Goal: Task Accomplishment & Management: Manage account settings

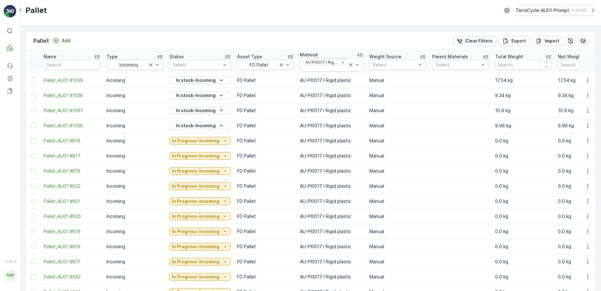
click at [469, 39] on p "Clear Filters" at bounding box center [478, 41] width 27 height 6
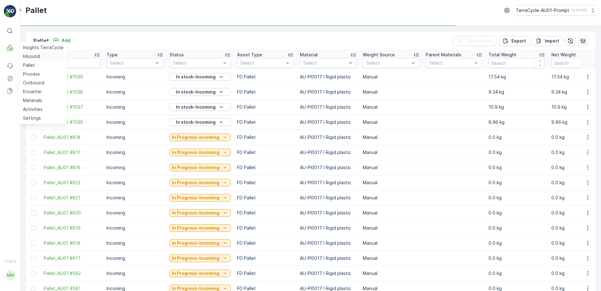
click at [30, 57] on p "Inbound" at bounding box center [31, 56] width 17 height 6
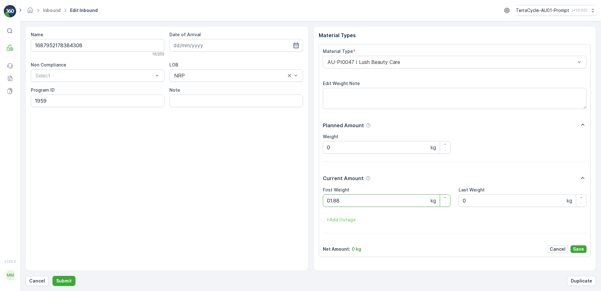
click at [53, 275] on button "Submit" at bounding box center [64, 280] width 23 height 10
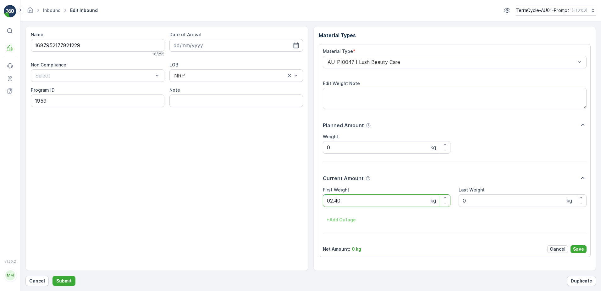
click at [53, 275] on button "Submit" at bounding box center [64, 280] width 23 height 10
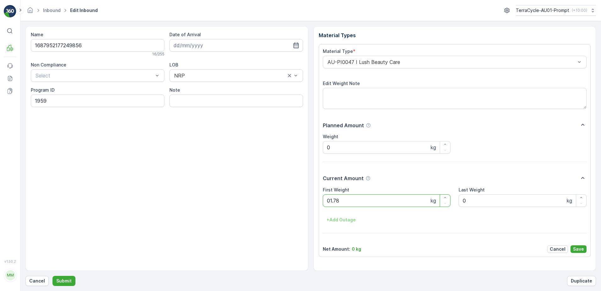
click at [53, 275] on button "Submit" at bounding box center [64, 280] width 23 height 10
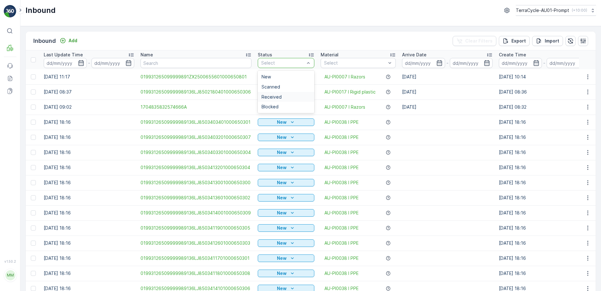
click at [284, 98] on div "Received" at bounding box center [286, 96] width 49 height 5
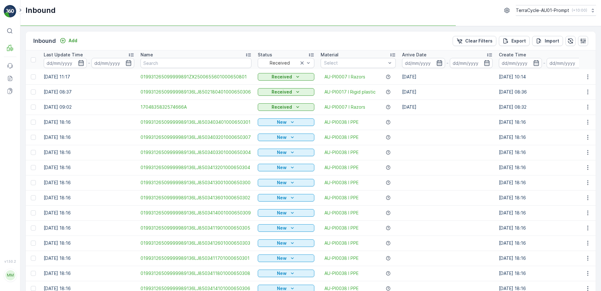
click at [438, 64] on icon "button" at bounding box center [439, 63] width 6 height 6
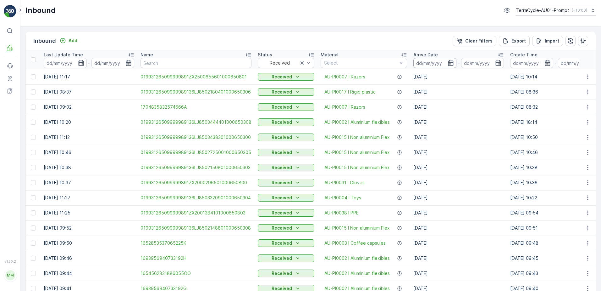
click at [428, 60] on input at bounding box center [434, 63] width 43 height 10
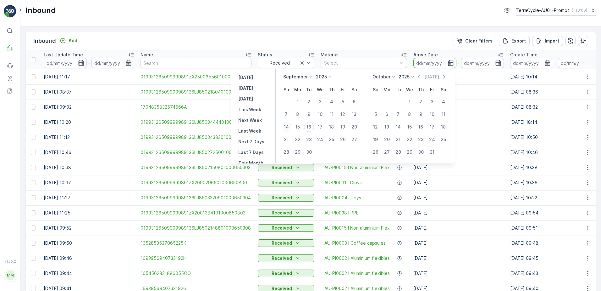
click at [287, 128] on div "14" at bounding box center [286, 127] width 10 height 10
type input "[DATE]"
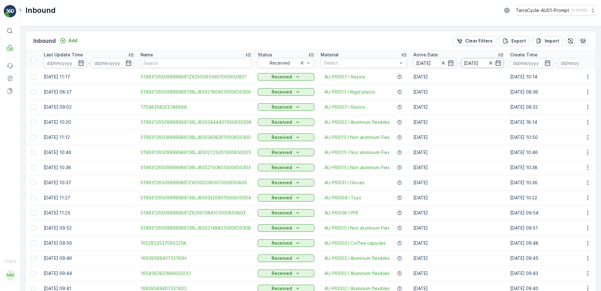
click at [492, 63] on div "[DATE]" at bounding box center [482, 63] width 43 height 10
click at [492, 63] on icon "button" at bounding box center [491, 63] width 6 height 6
click at [445, 64] on input at bounding box center [434, 63] width 43 height 10
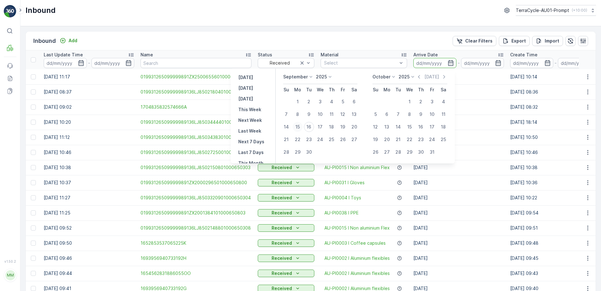
click at [300, 126] on div "15" at bounding box center [298, 127] width 10 height 10
type input "[DATE]"
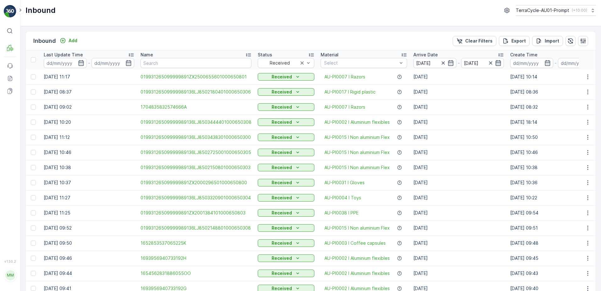
click at [497, 64] on icon "button" at bounding box center [498, 63] width 6 height 6
click at [495, 64] on icon "button" at bounding box center [498, 63] width 6 height 6
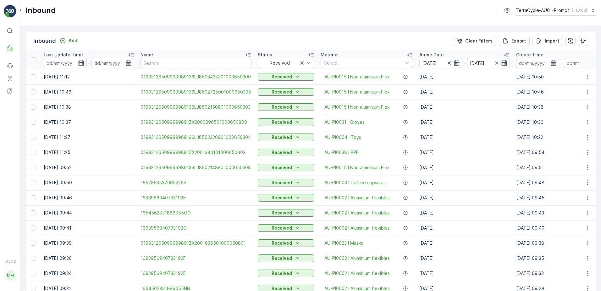
click at [502, 63] on icon "button" at bounding box center [504, 63] width 6 height 6
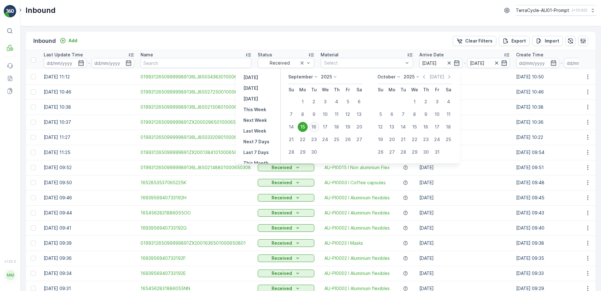
click at [317, 126] on div "16" at bounding box center [314, 127] width 10 height 10
type input "[DATE]"
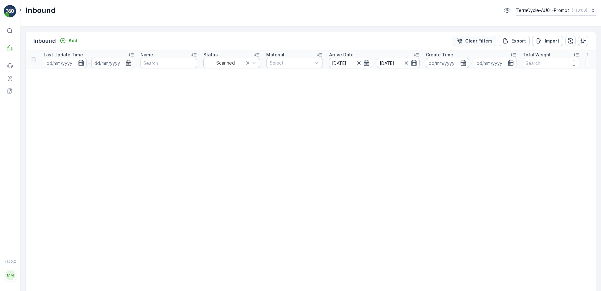
click at [473, 38] on p "Clear Filters" at bounding box center [478, 41] width 27 height 6
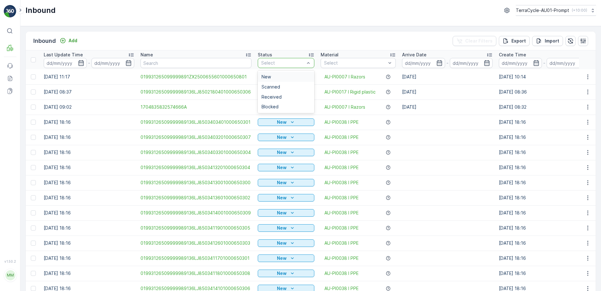
click at [299, 59] on div "Select" at bounding box center [286, 63] width 57 height 10
click at [274, 97] on span "Received" at bounding box center [272, 96] width 20 height 5
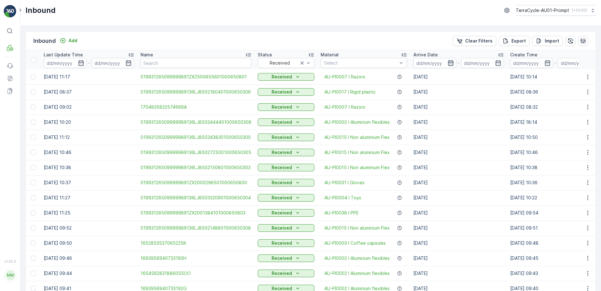
click at [451, 64] on icon "button" at bounding box center [450, 63] width 5 height 6
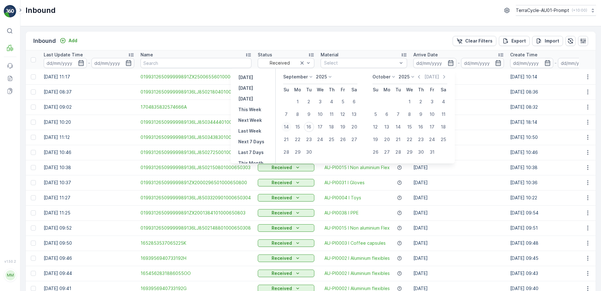
click at [288, 126] on div "14" at bounding box center [286, 127] width 10 height 10
type input "[DATE]"
click at [449, 65] on icon "button" at bounding box center [451, 63] width 6 height 6
type input "[DATE]"
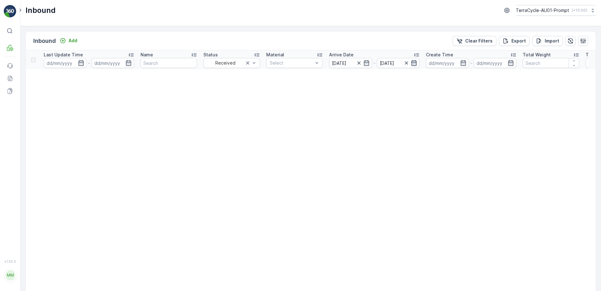
click at [413, 64] on icon "button" at bounding box center [414, 63] width 6 height 6
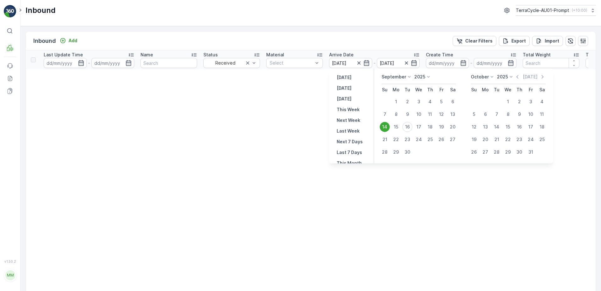
click at [411, 127] on div "16" at bounding box center [407, 127] width 10 height 10
type input "[DATE]"
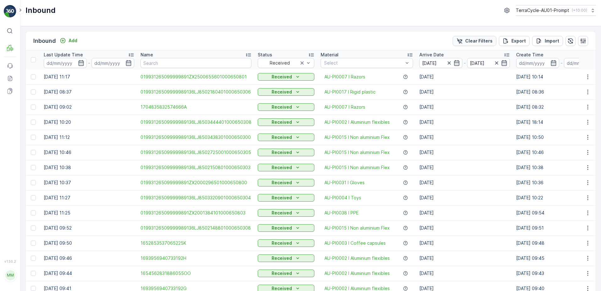
click at [472, 42] on p "Clear Filters" at bounding box center [478, 41] width 27 height 6
